Goal: Task Accomplishment & Management: Complete application form

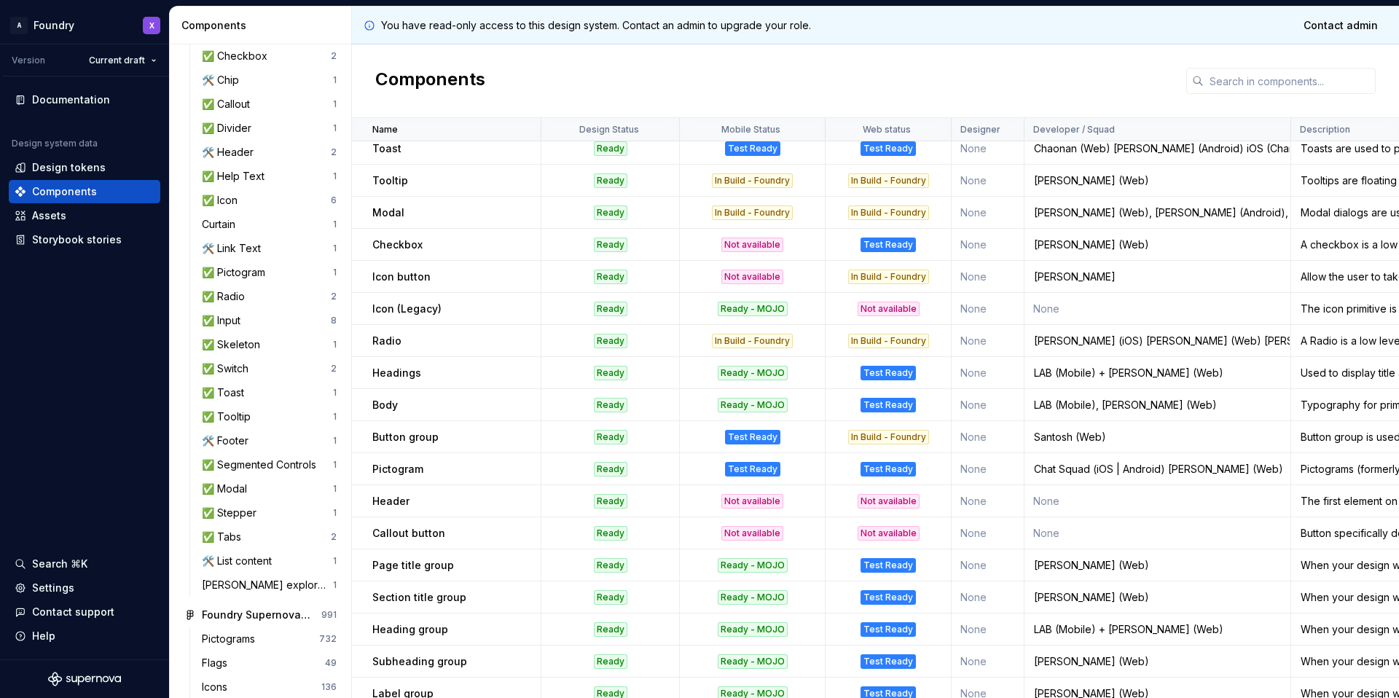
scroll to position [555, 0]
click at [423, 533] on p "Callout button" at bounding box center [408, 531] width 73 height 15
click at [452, 534] on div "Callout button" at bounding box center [456, 531] width 168 height 15
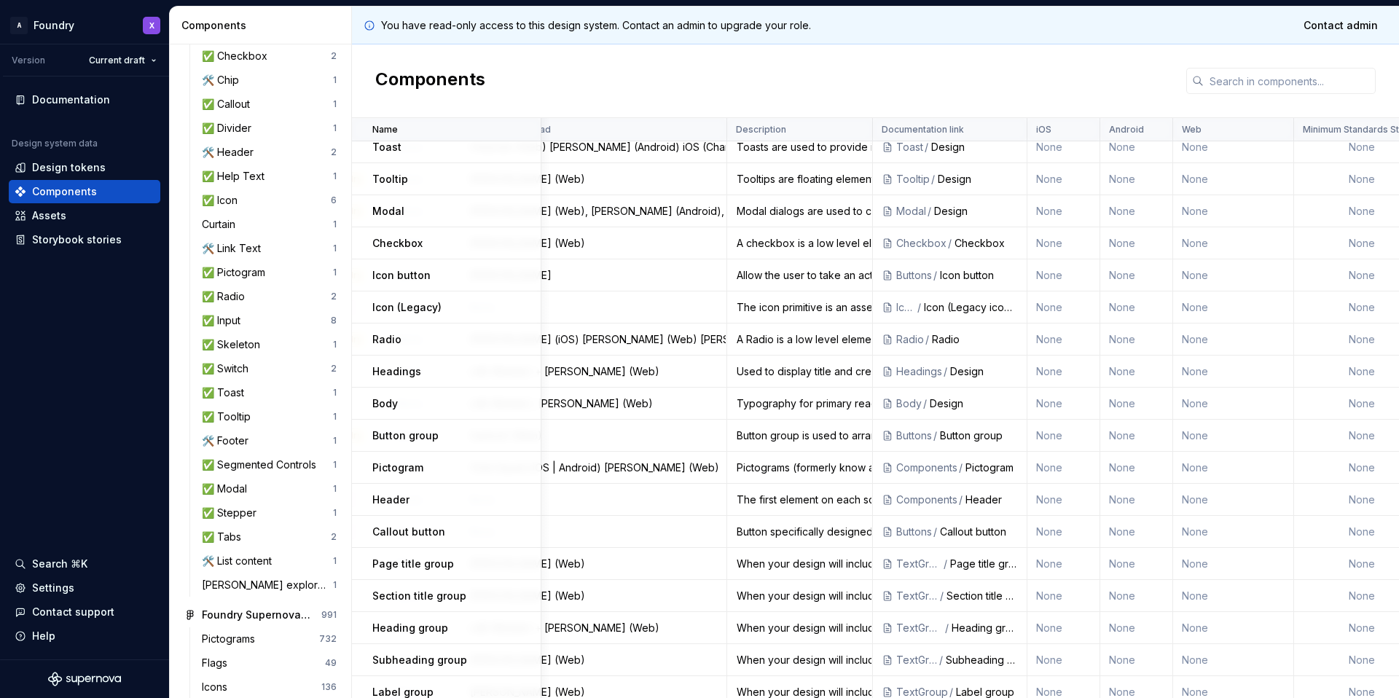
scroll to position [555, 565]
click at [951, 532] on div "Callout button" at bounding box center [977, 531] width 78 height 15
click at [823, 534] on div "Button specifically designed for use within callouts." at bounding box center [798, 531] width 144 height 15
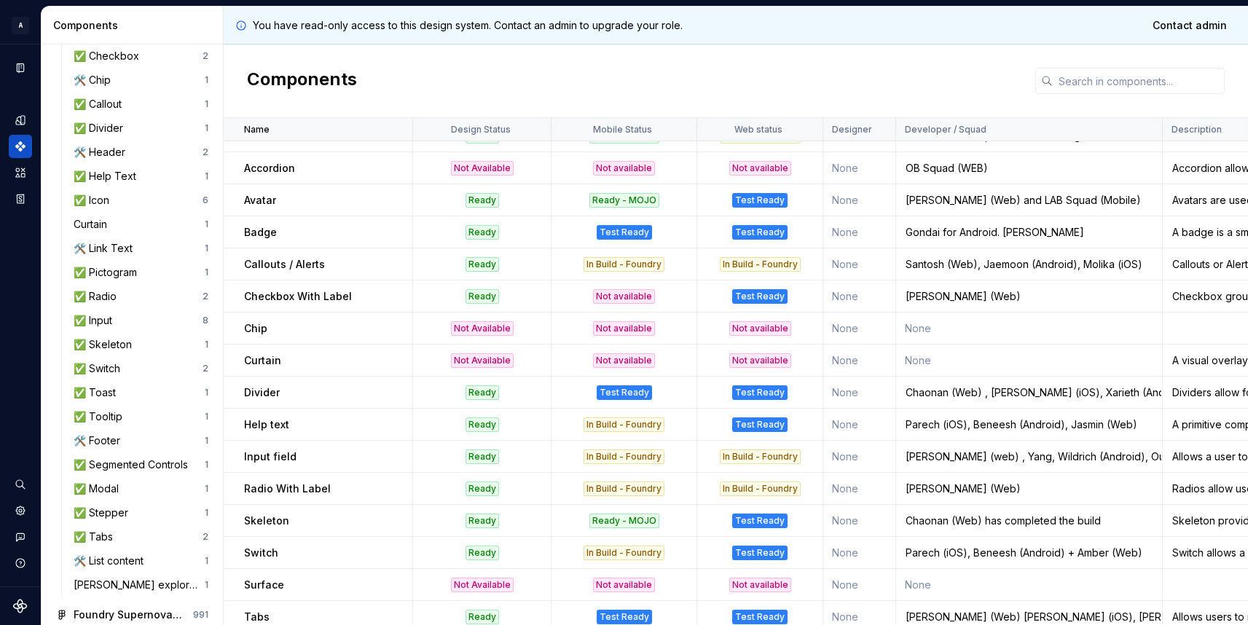
scroll to position [0, 0]
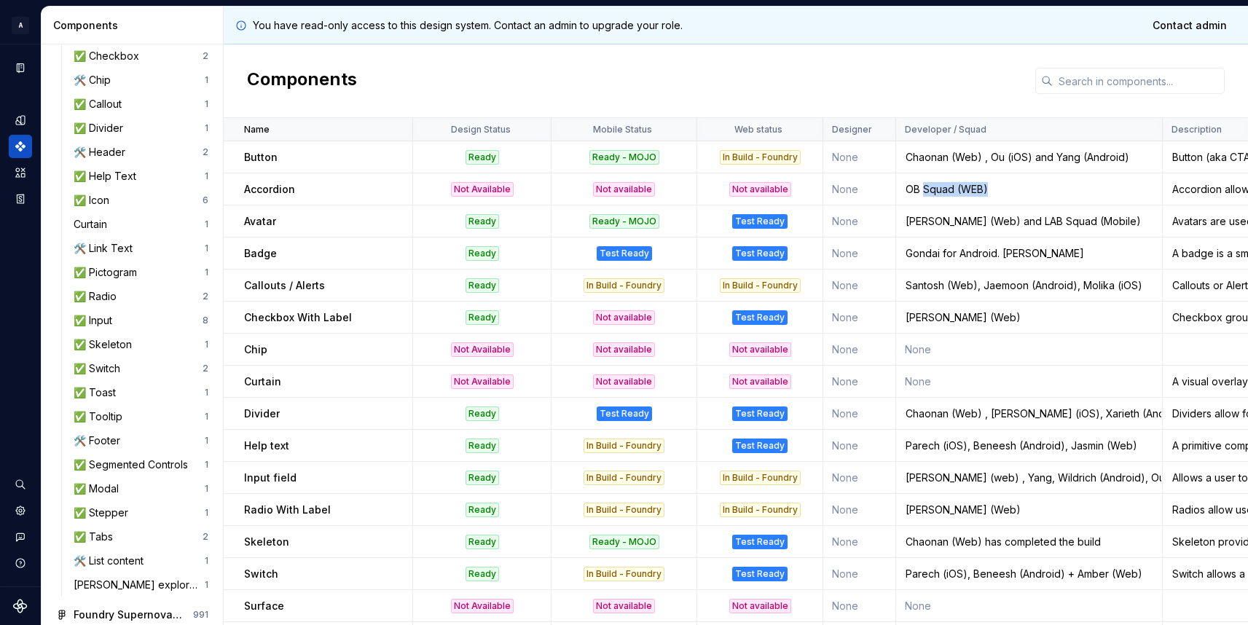
drag, startPoint x: 924, startPoint y: 186, endPoint x: 1003, endPoint y: 193, distance: 79.7
click at [1003, 194] on div "OB Squad (WEB)" at bounding box center [1029, 189] width 264 height 15
click at [991, 182] on div "OB Squad (WEB)" at bounding box center [1029, 189] width 264 height 15
drag, startPoint x: 991, startPoint y: 186, endPoint x: 899, endPoint y: 182, distance: 91.9
click at [899, 182] on div "OB Squad (WEB)" at bounding box center [1029, 189] width 264 height 15
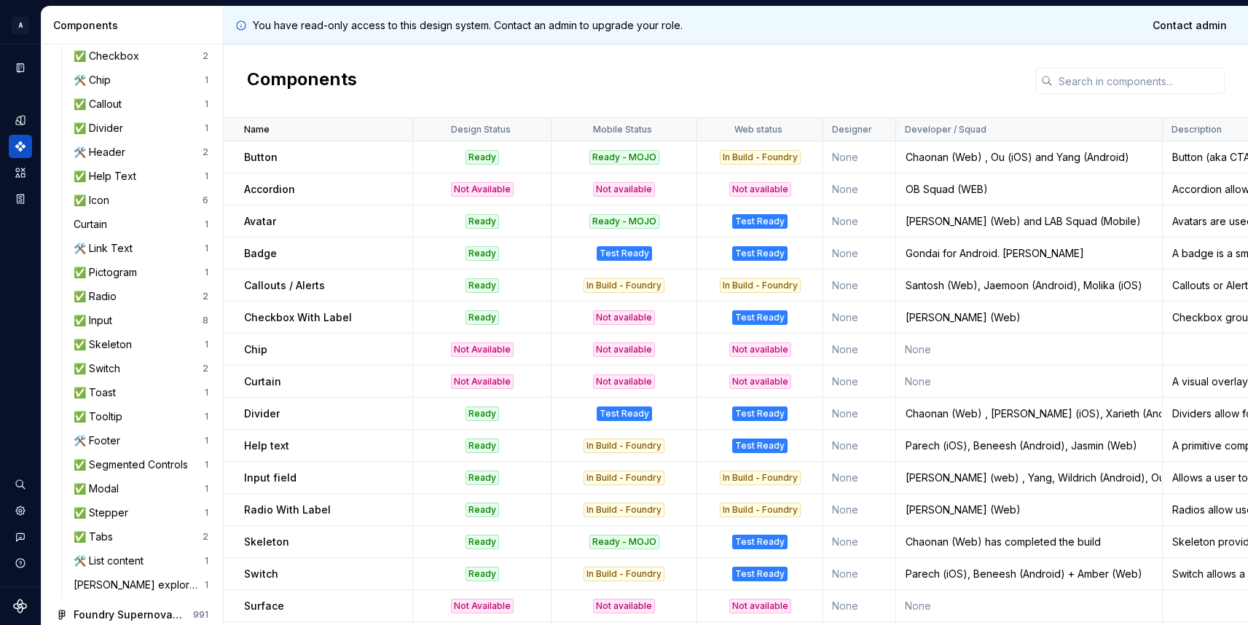
click at [830, 80] on div "Components" at bounding box center [736, 81] width 1024 height 74
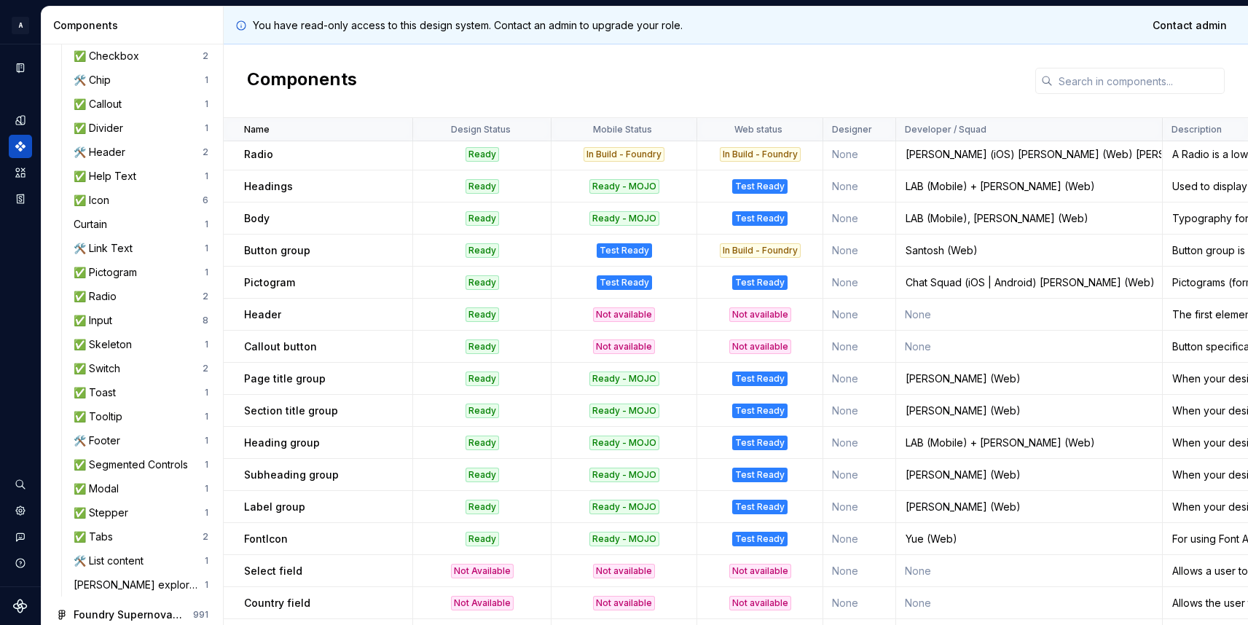
scroll to position [739, 0]
drag, startPoint x: 293, startPoint y: 185, endPoint x: 235, endPoint y: 185, distance: 57.5
click at [235, 185] on td "Headings" at bounding box center [318, 187] width 189 height 32
click at [280, 310] on div "Header" at bounding box center [328, 315] width 168 height 15
drag, startPoint x: 281, startPoint y: 315, endPoint x: 229, endPoint y: 308, distance: 52.2
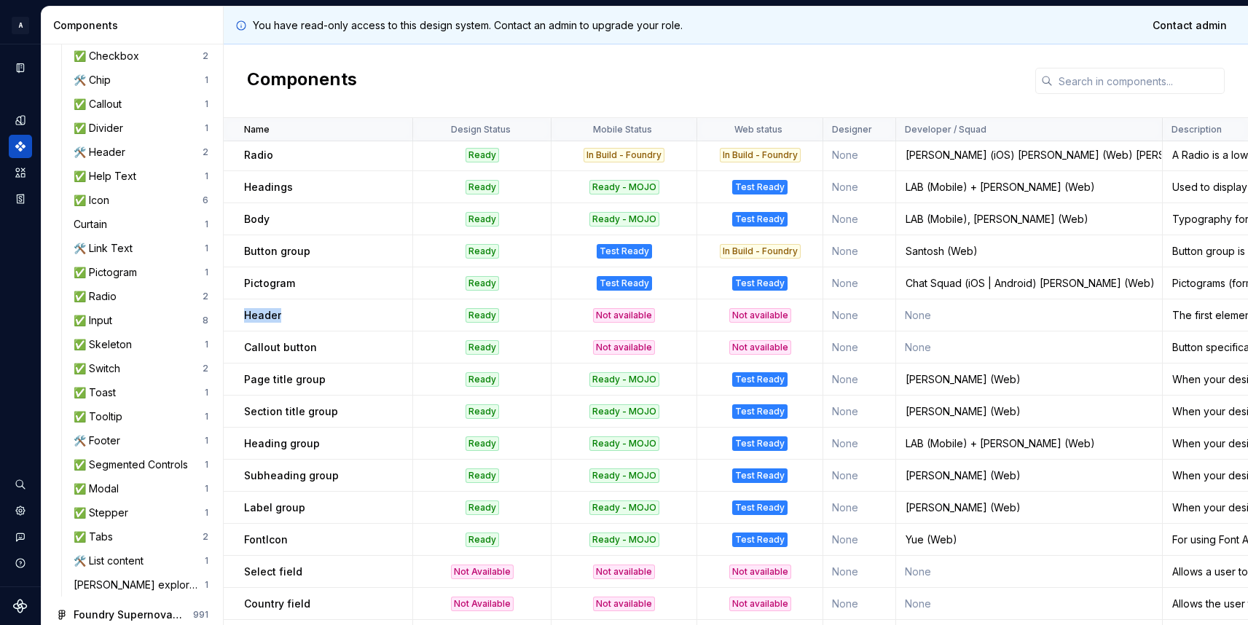
click at [229, 308] on td "Header" at bounding box center [318, 315] width 189 height 32
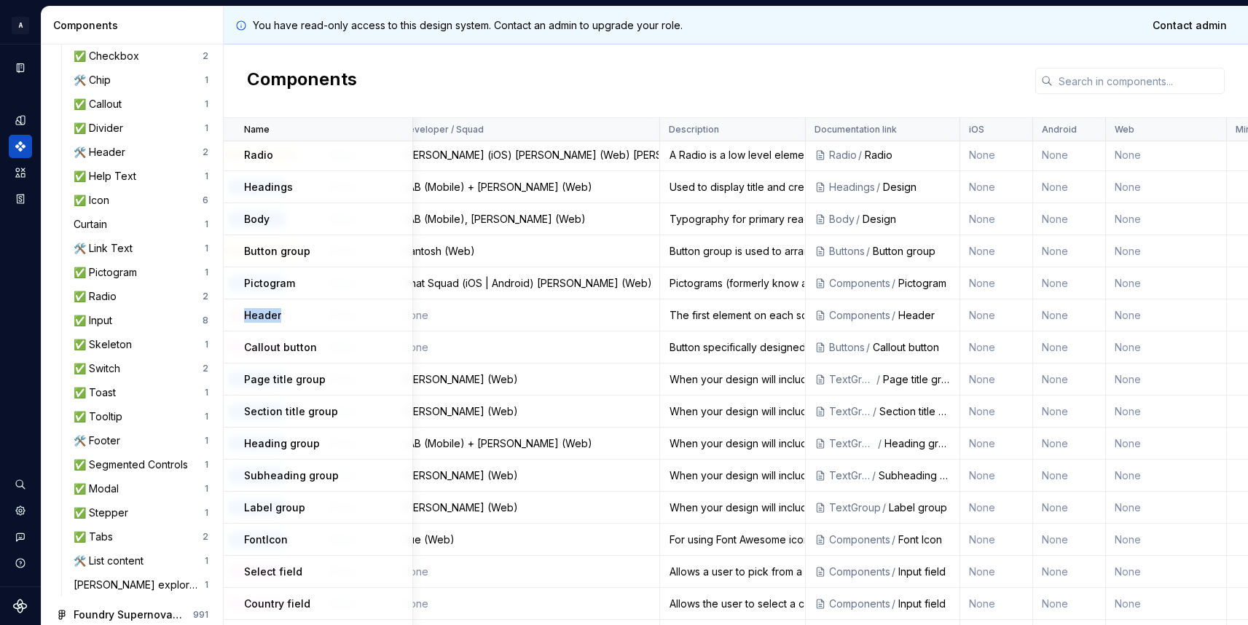
scroll to position [739, 517]
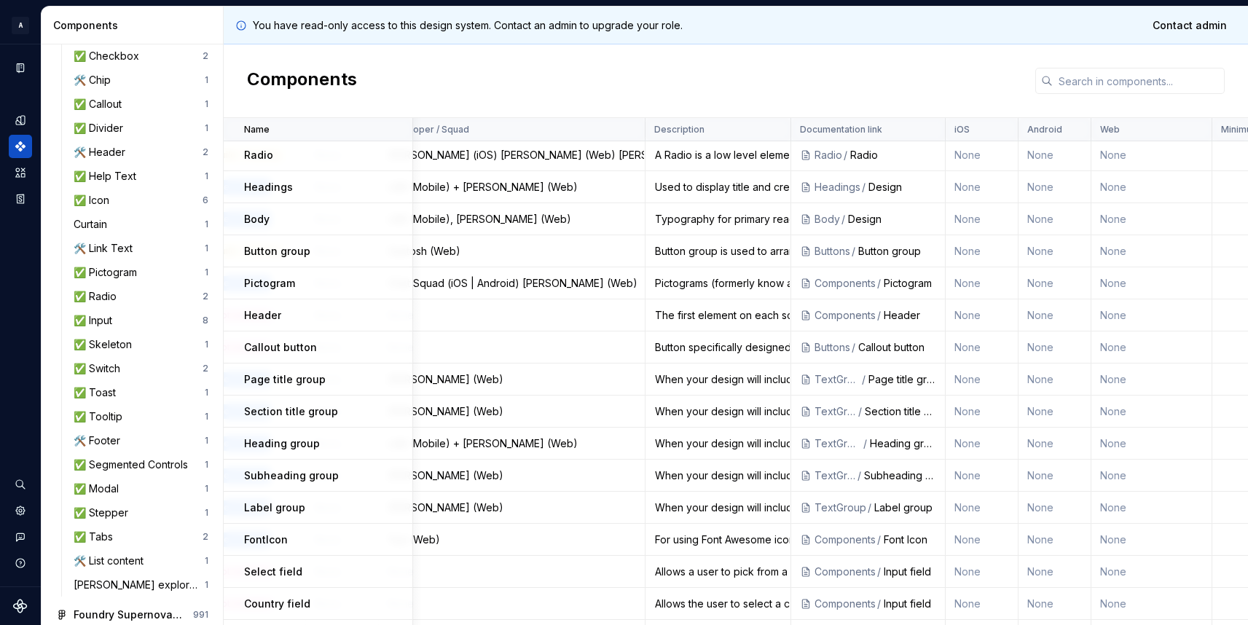
click at [893, 315] on div "Header" at bounding box center [910, 315] width 52 height 15
click at [894, 315] on div "Header" at bounding box center [910, 315] width 52 height 15
click at [895, 315] on div "Header" at bounding box center [910, 315] width 52 height 15
click at [940, 322] on div "Components / Header" at bounding box center [868, 315] width 154 height 15
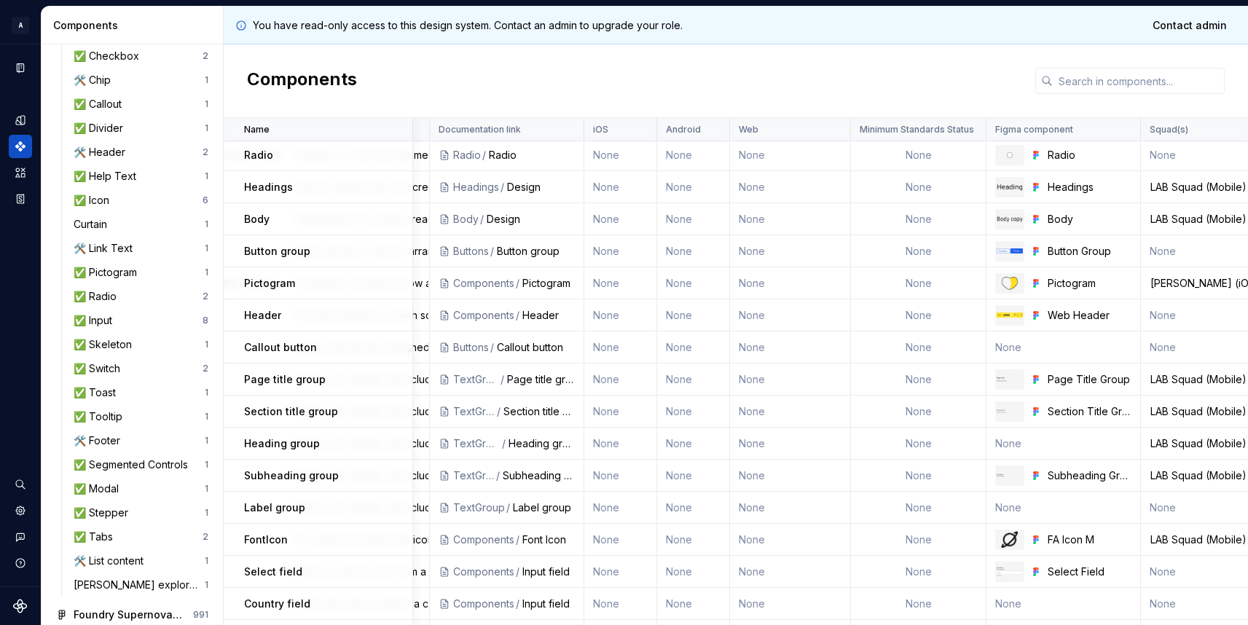
scroll to position [739, 887]
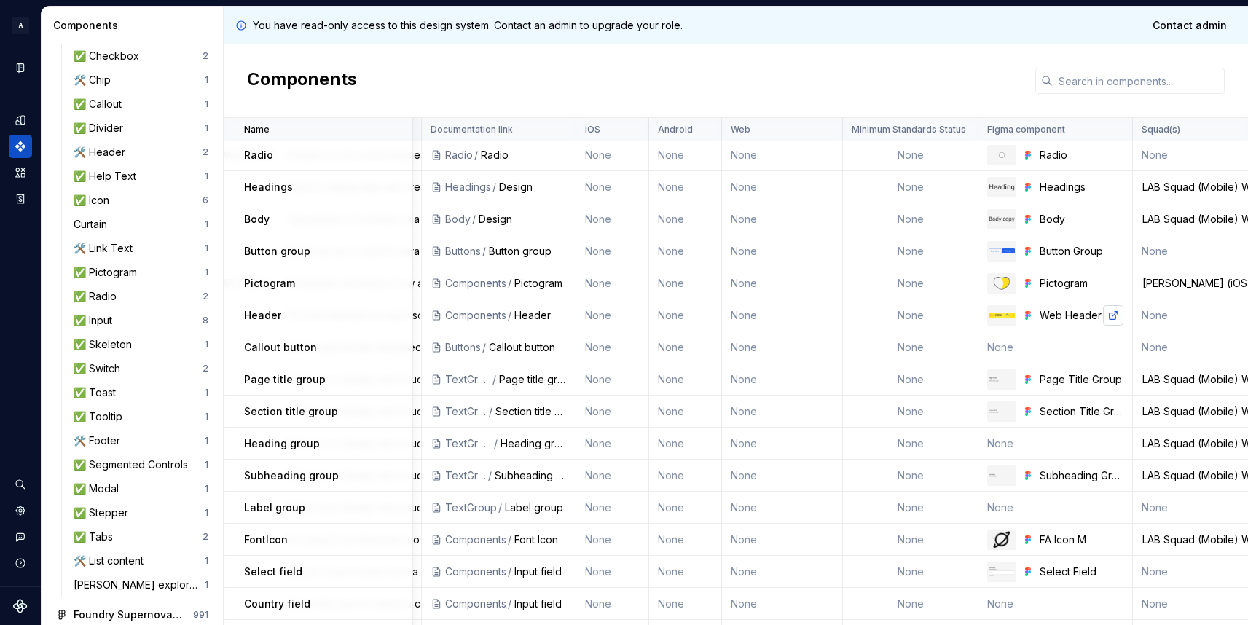
click at [1110, 316] on link at bounding box center [1113, 315] width 20 height 20
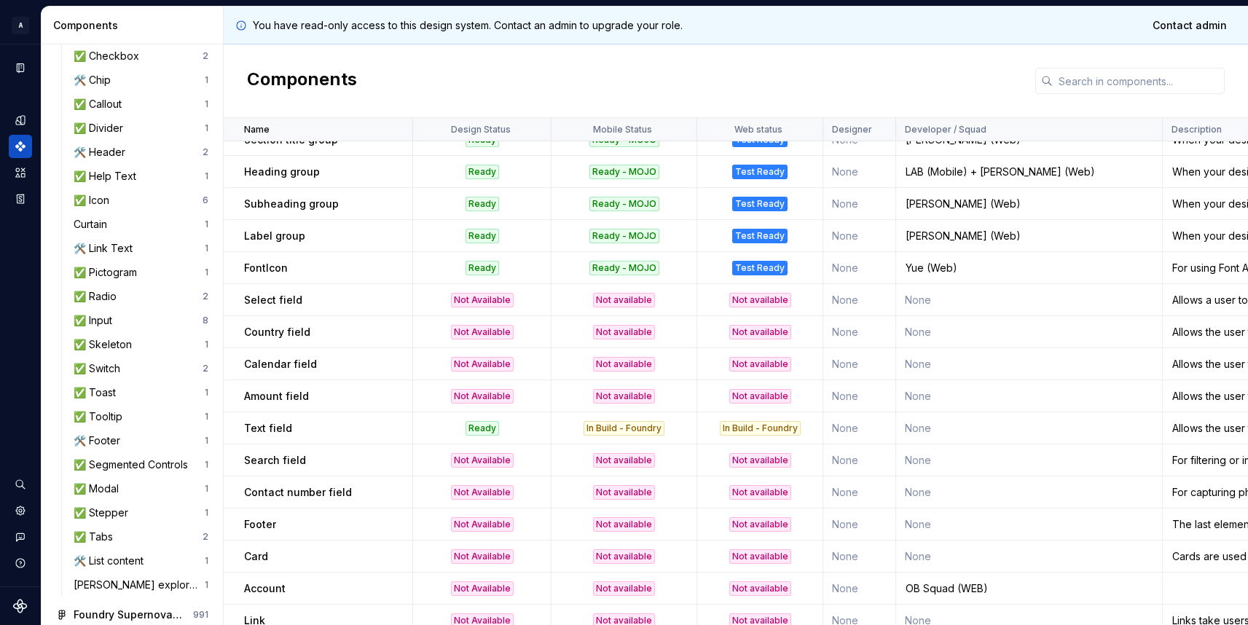
scroll to position [1013, 0]
drag, startPoint x: 310, startPoint y: 395, endPoint x: 239, endPoint y: 393, distance: 71.4
click at [239, 393] on td "Amount field" at bounding box center [318, 395] width 189 height 32
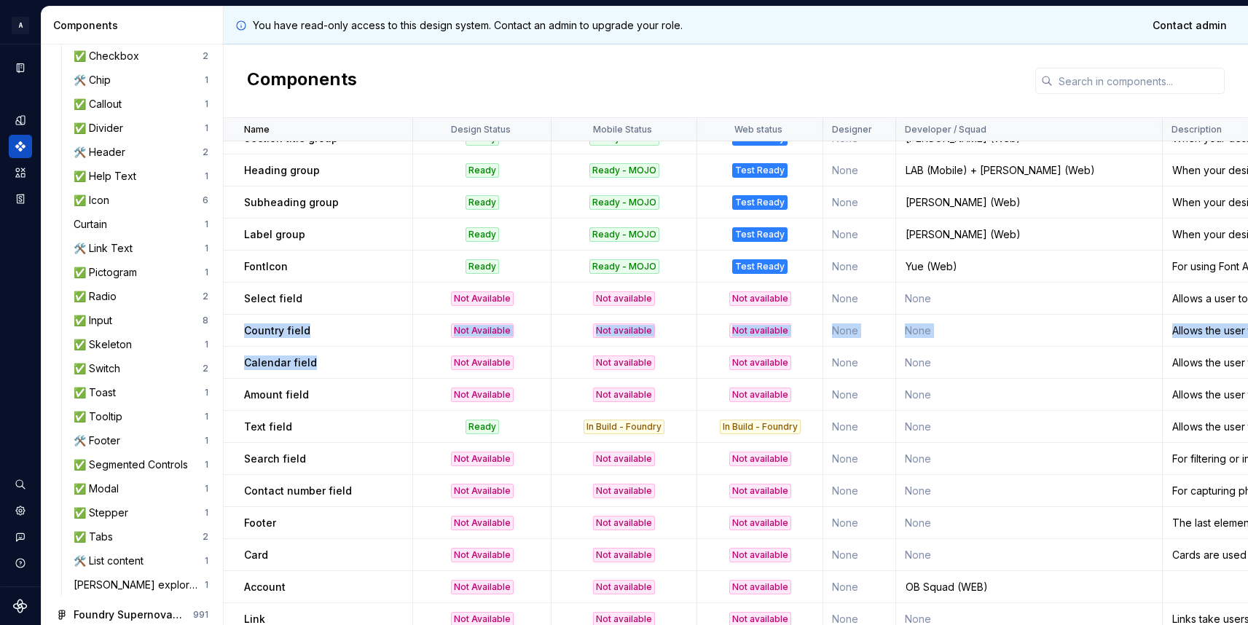
drag, startPoint x: 314, startPoint y: 357, endPoint x: 252, endPoint y: 316, distance: 74.1
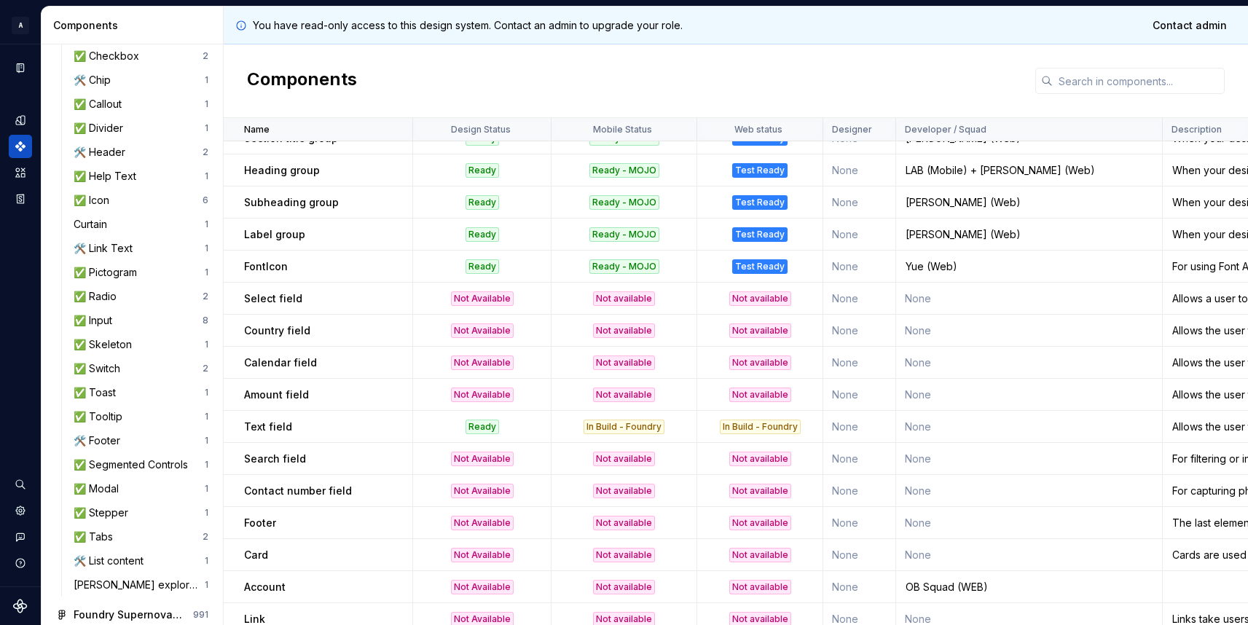
click at [268, 301] on p "Select field" at bounding box center [273, 298] width 58 height 15
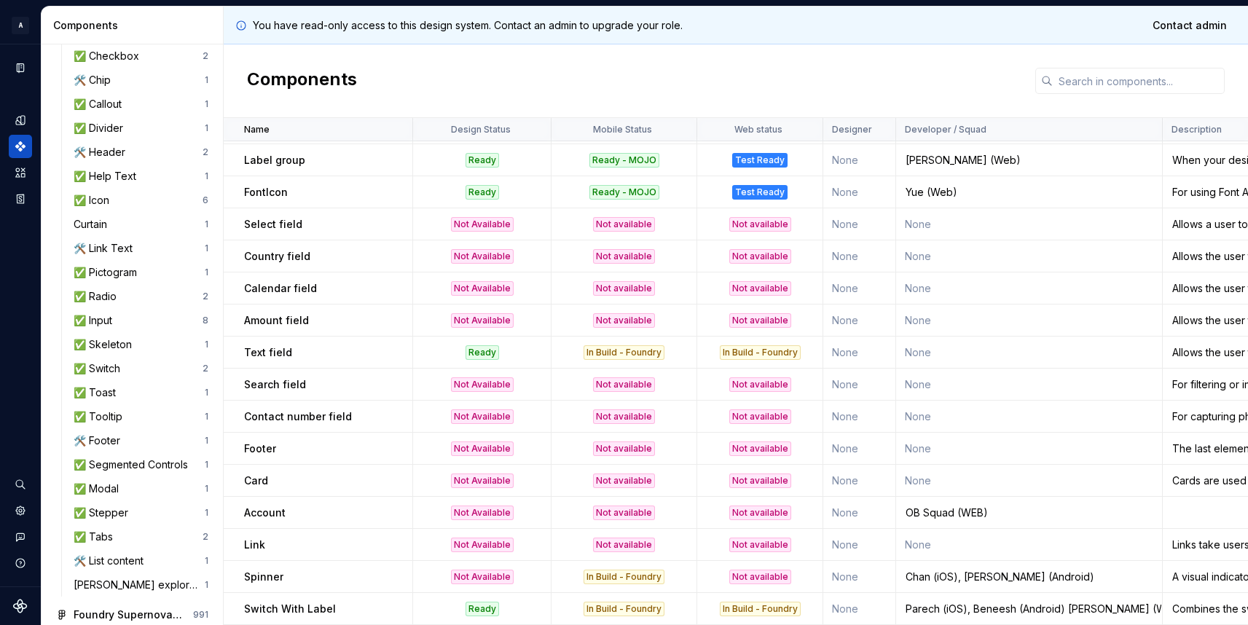
scroll to position [1088, 0]
click at [280, 383] on p "Search field" at bounding box center [275, 383] width 62 height 15
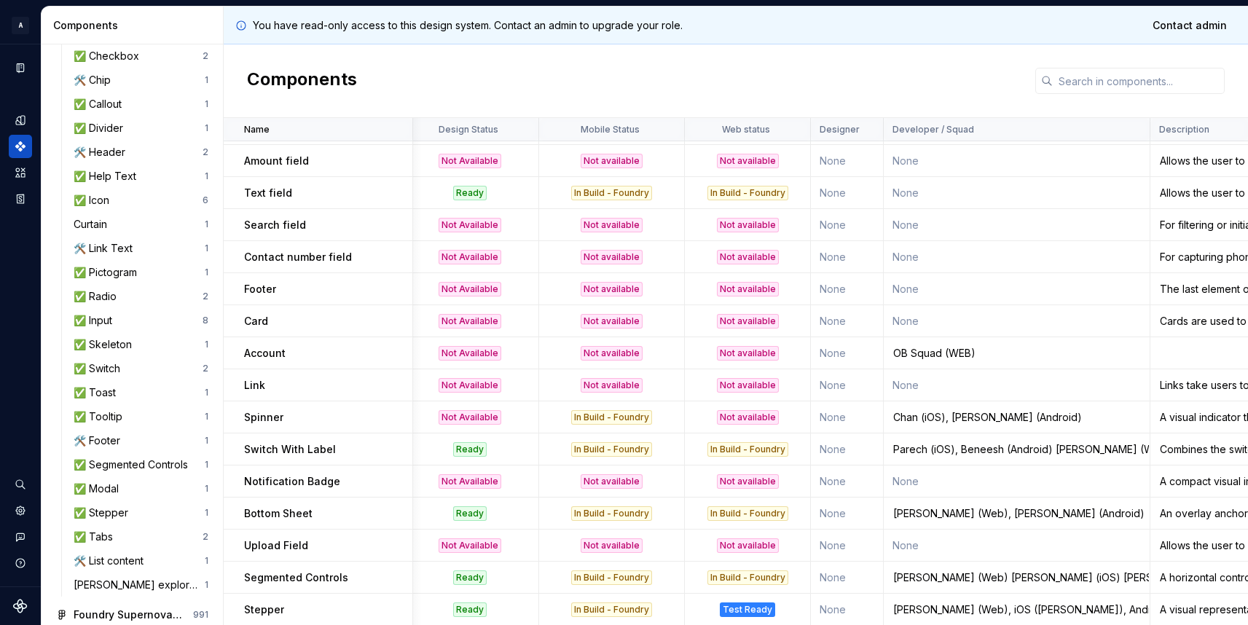
scroll to position [1246, 0]
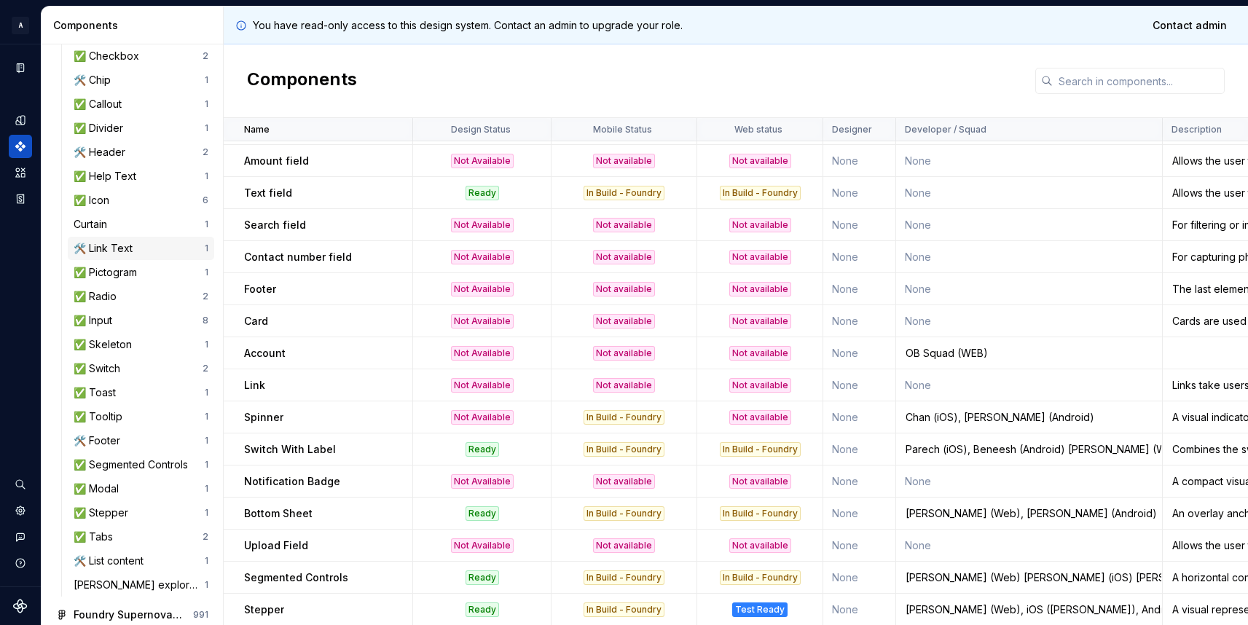
click at [115, 248] on div "🛠️ Link Text" at bounding box center [106, 248] width 65 height 15
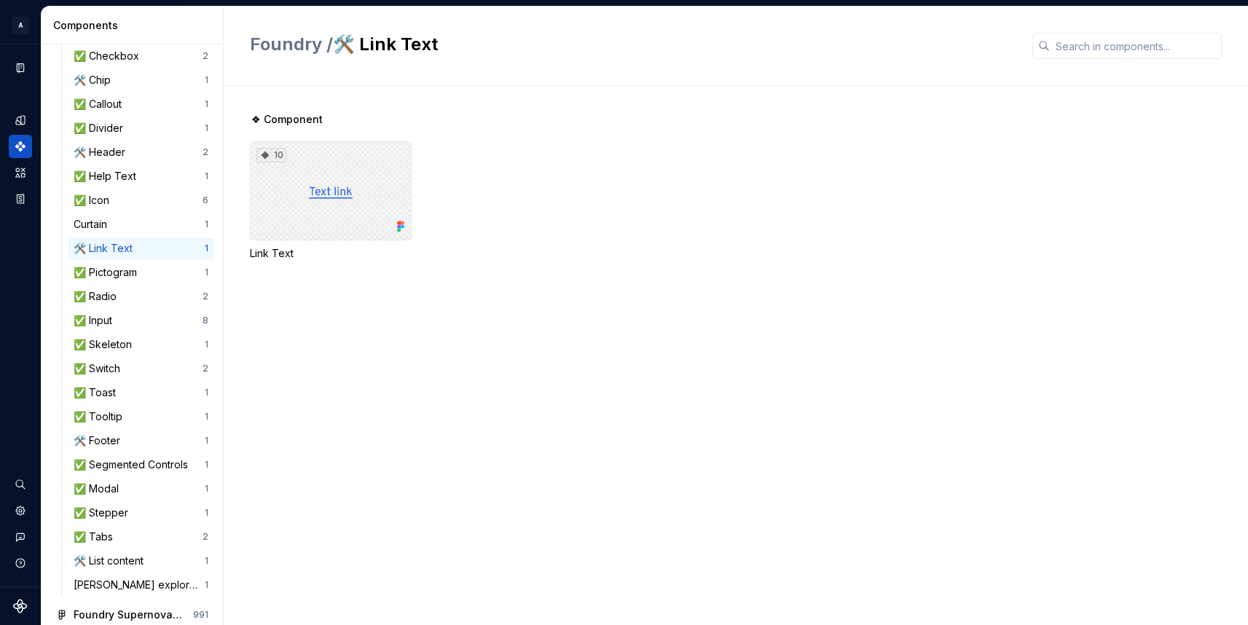
click at [326, 192] on div "10" at bounding box center [331, 190] width 162 height 99
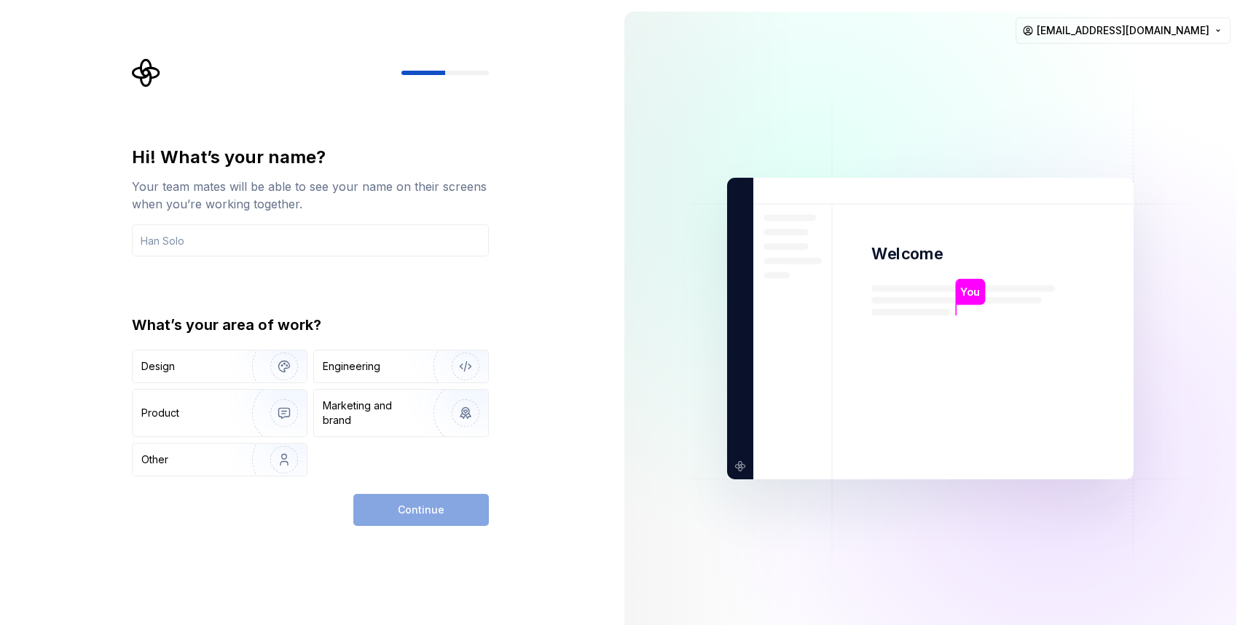
click at [421, 514] on div "Continue" at bounding box center [420, 510] width 135 height 32
click at [224, 245] on input "text" at bounding box center [310, 240] width 357 height 32
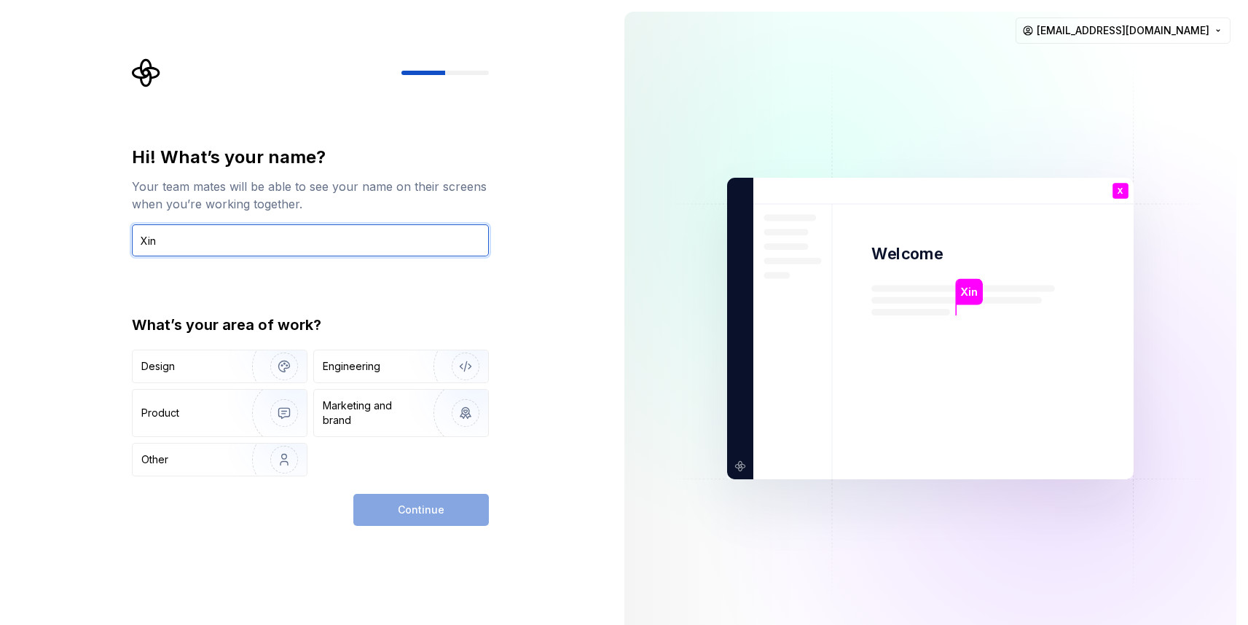
type input "Xin"
click at [428, 508] on div "Continue" at bounding box center [420, 510] width 135 height 32
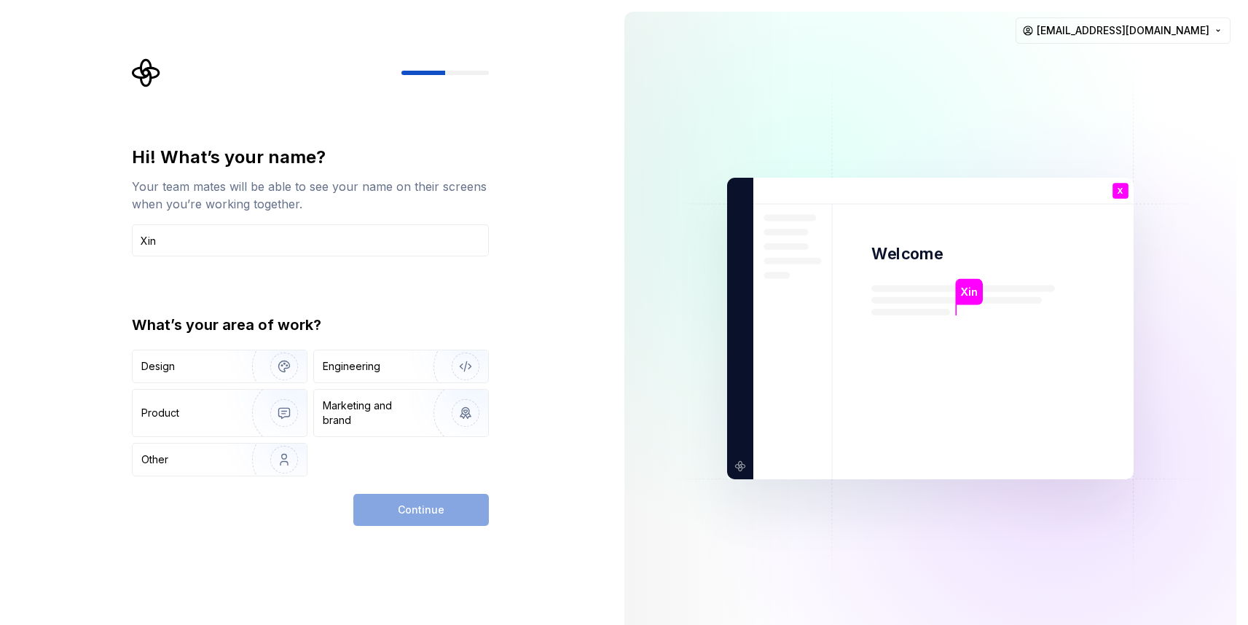
click at [428, 508] on div "Continue" at bounding box center [420, 510] width 135 height 32
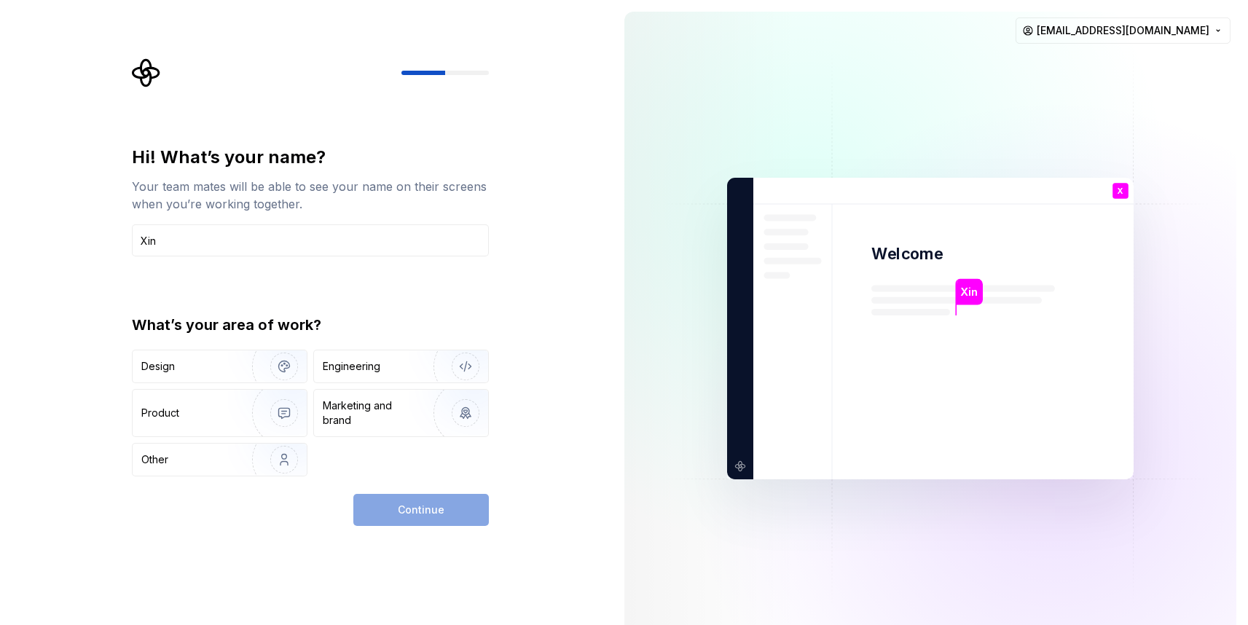
click at [428, 508] on div "Continue" at bounding box center [420, 510] width 135 height 32
click at [201, 360] on div "Design" at bounding box center [187, 366] width 92 height 15
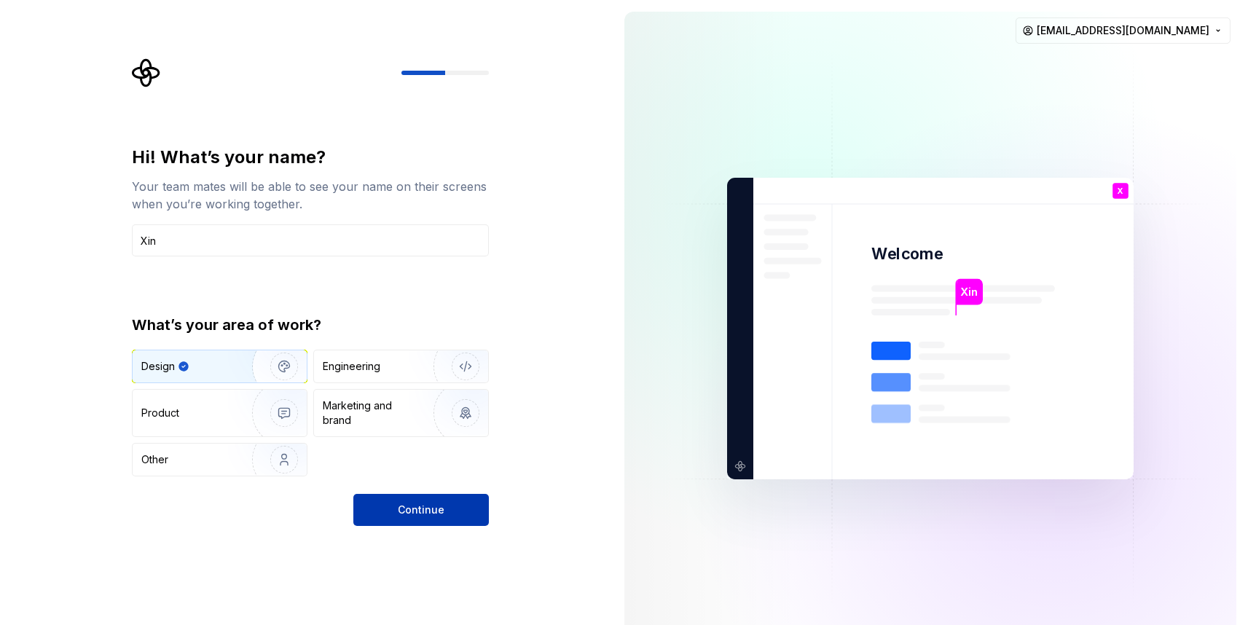
click at [428, 505] on span "Continue" at bounding box center [421, 510] width 47 height 15
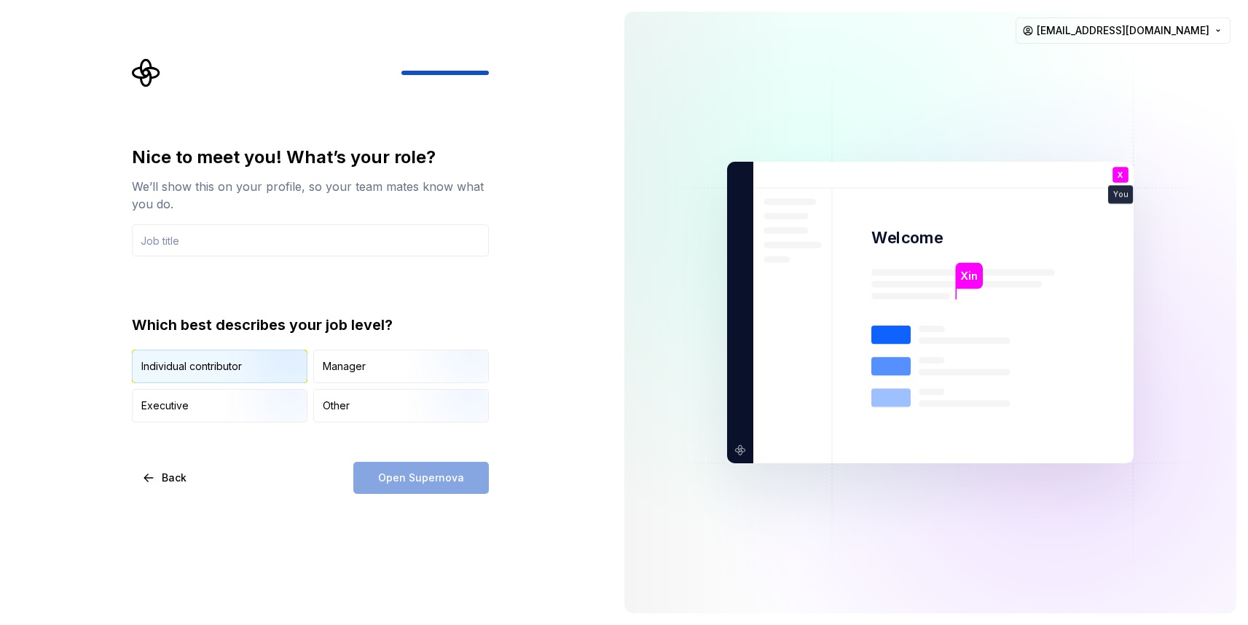
click at [250, 363] on img "button" at bounding box center [271, 385] width 93 height 98
click at [221, 237] on input "text" at bounding box center [310, 240] width 357 height 32
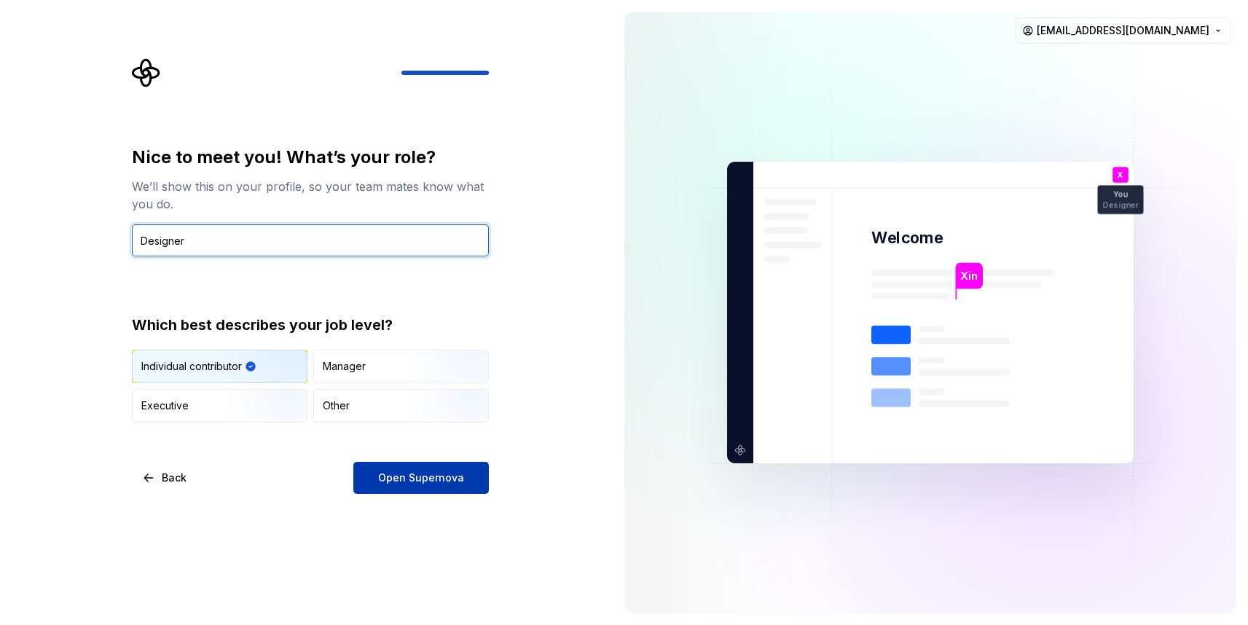
type input "Designer"
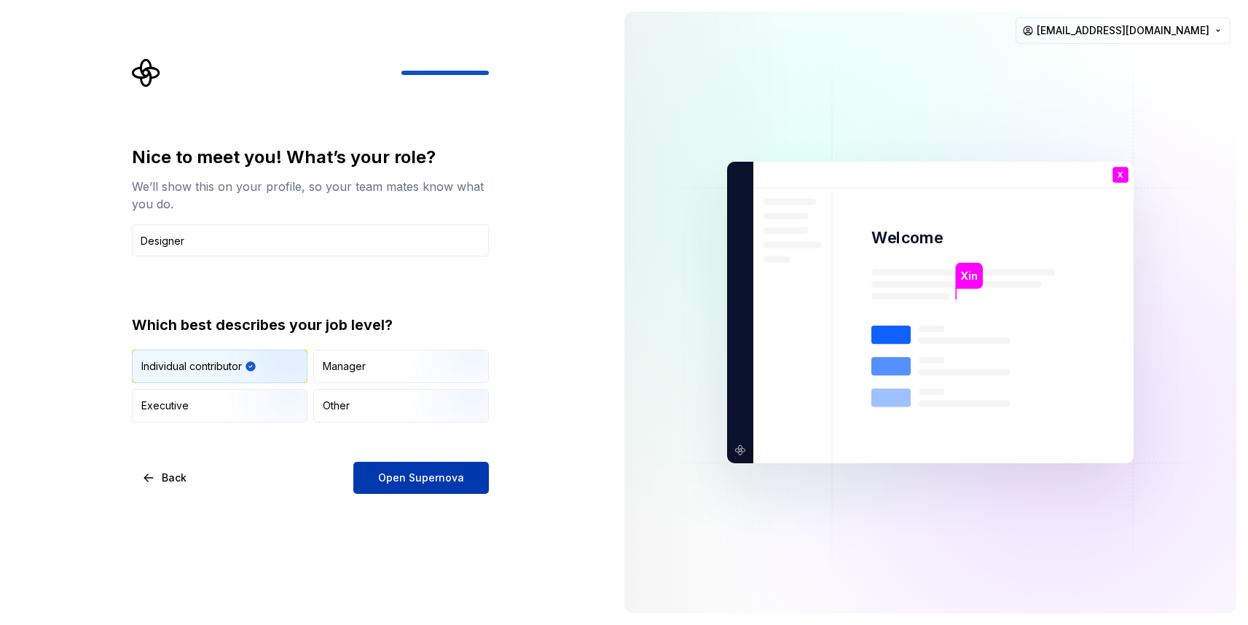
click at [428, 486] on button "Open Supernova" at bounding box center [420, 478] width 135 height 32
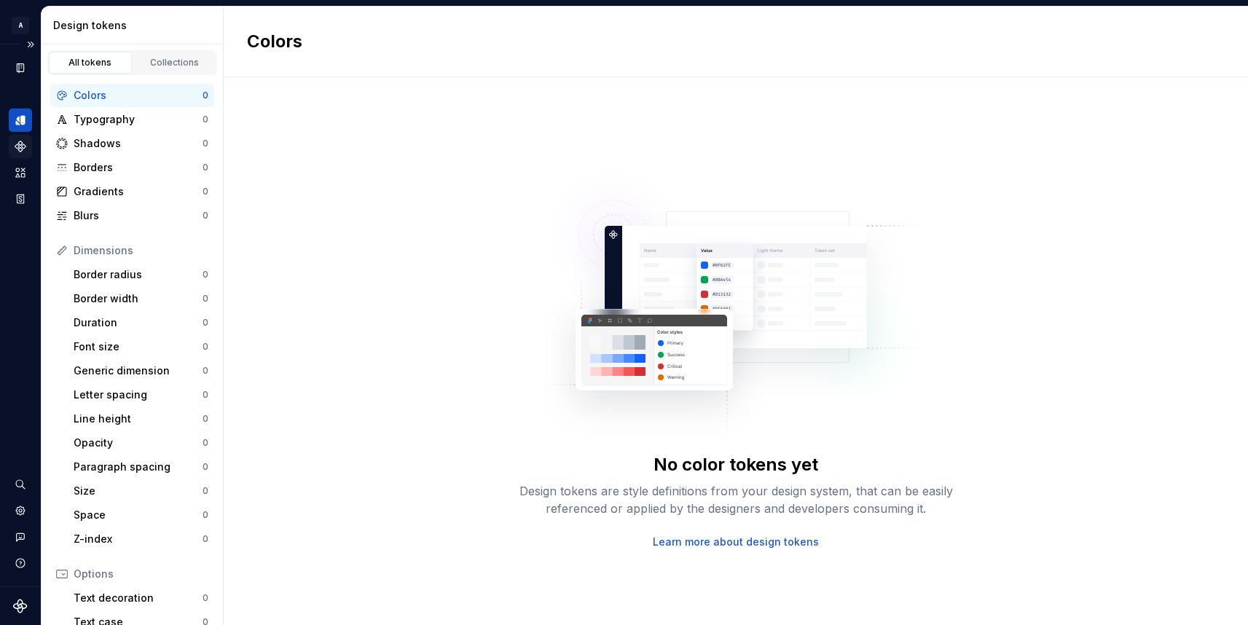
click at [22, 149] on icon "Components" at bounding box center [20, 146] width 10 height 10
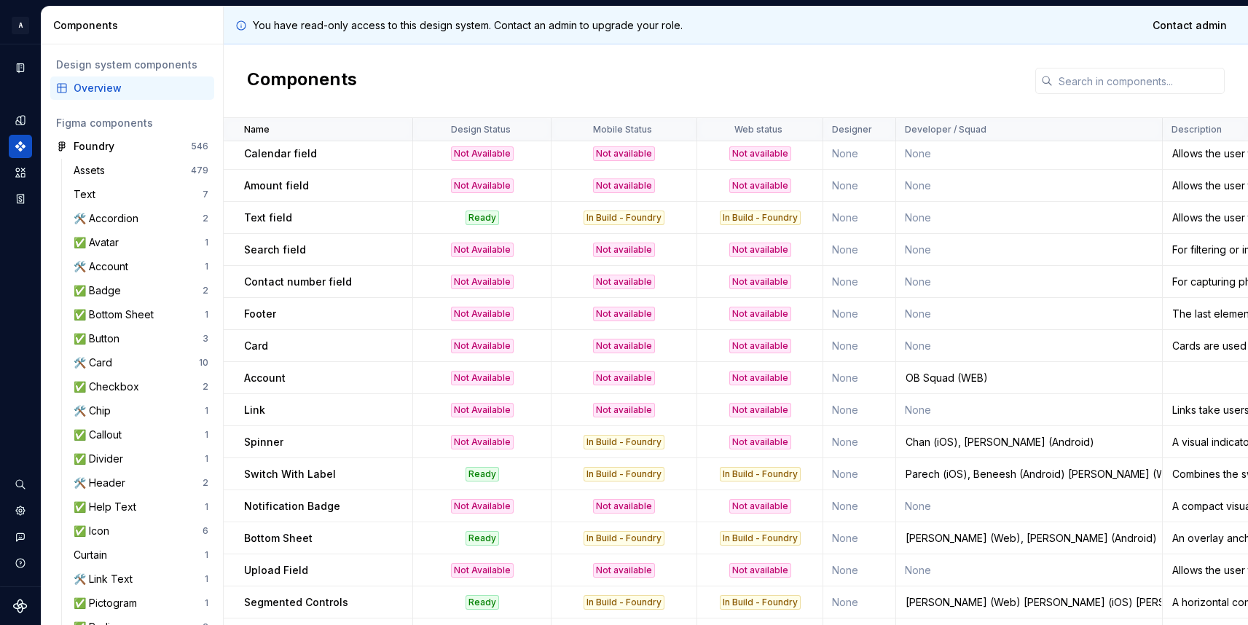
scroll to position [1247, 0]
